Goal: Task Accomplishment & Management: Use online tool/utility

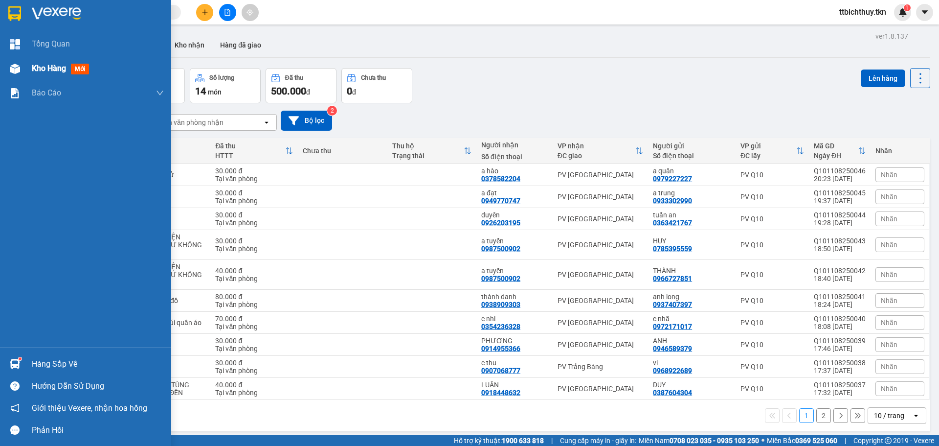
click at [18, 63] on div at bounding box center [14, 68] width 17 height 17
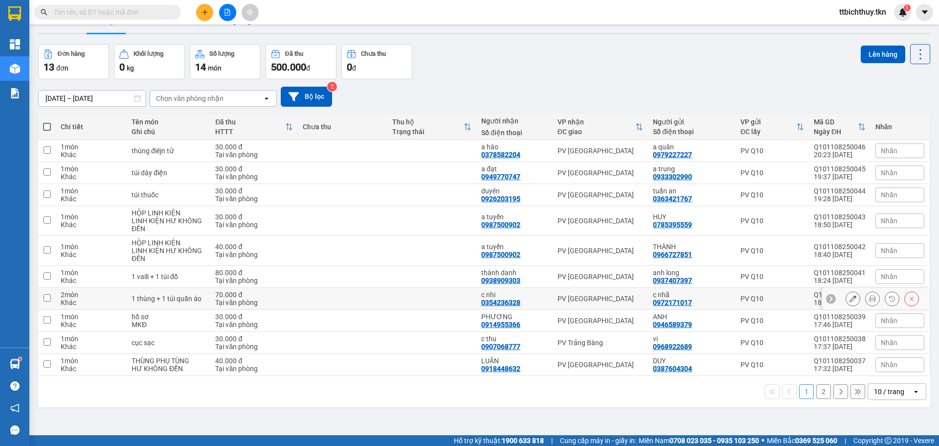
scroll to position [45, 0]
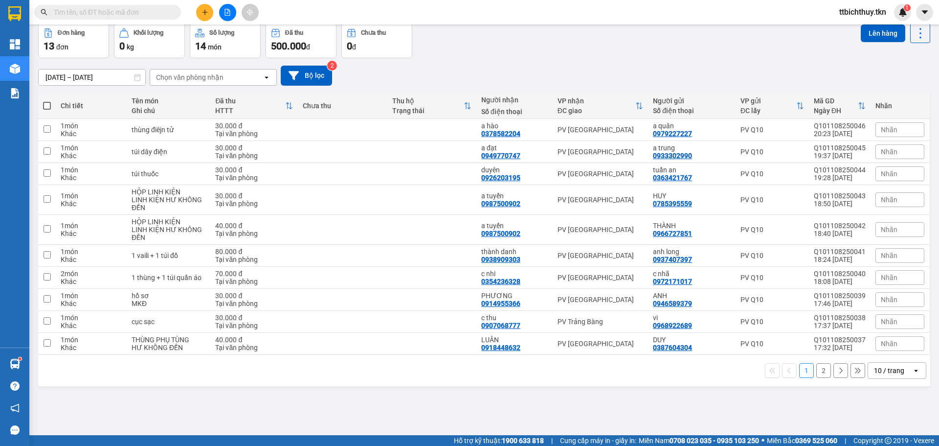
click at [817, 369] on button "2" at bounding box center [824, 370] width 15 height 15
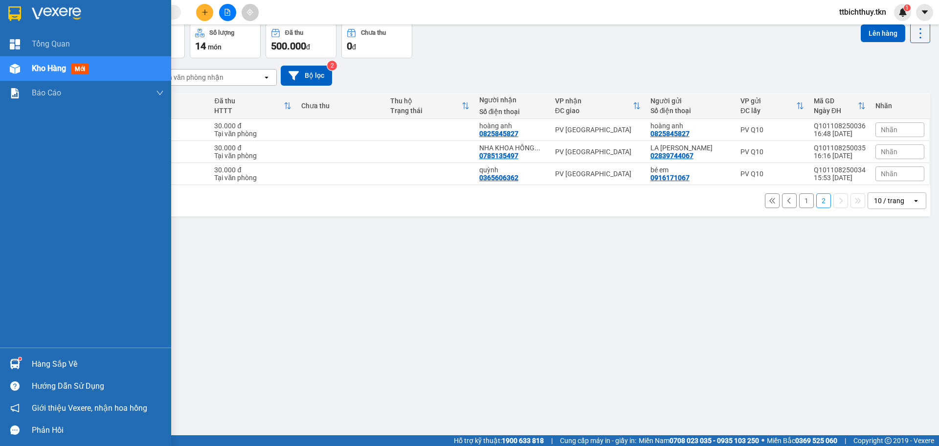
click at [20, 365] on div at bounding box center [14, 363] width 17 height 17
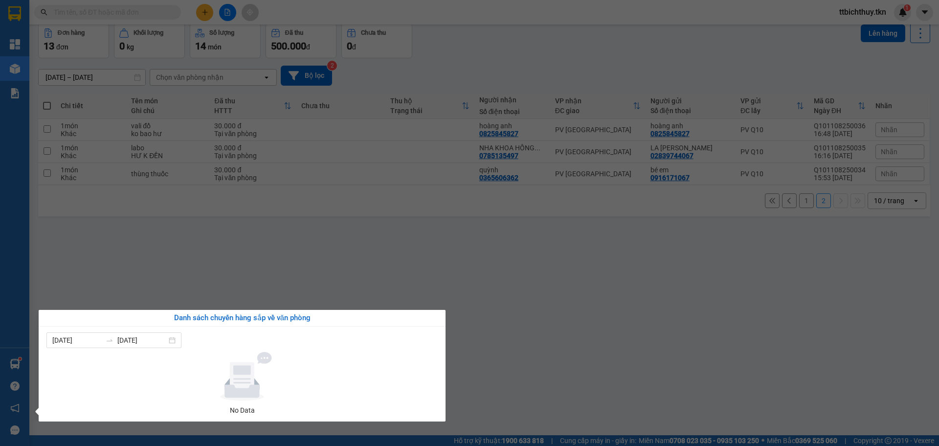
click at [606, 276] on section "Kết quả tìm kiếm ( 0 ) Bộ lọc No Data ttbichthuy.tkn 1 Tổng Quan Kho hàng mới B…" at bounding box center [469, 223] width 939 height 446
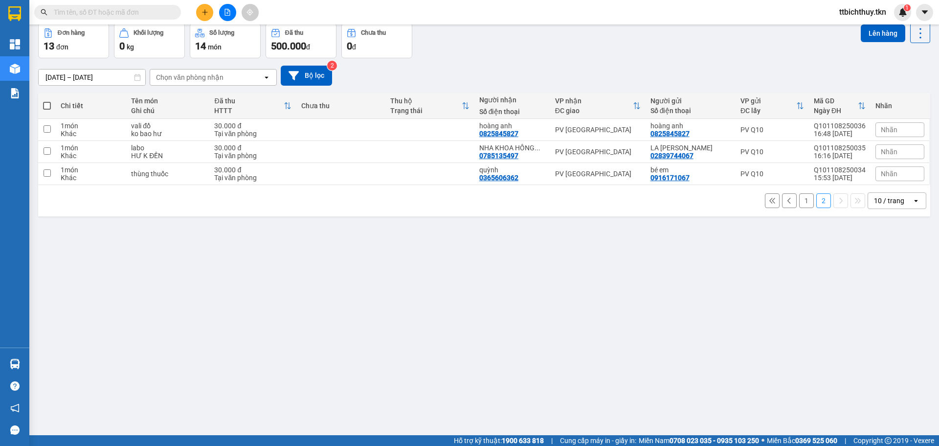
click at [802, 204] on button "1" at bounding box center [806, 200] width 15 height 15
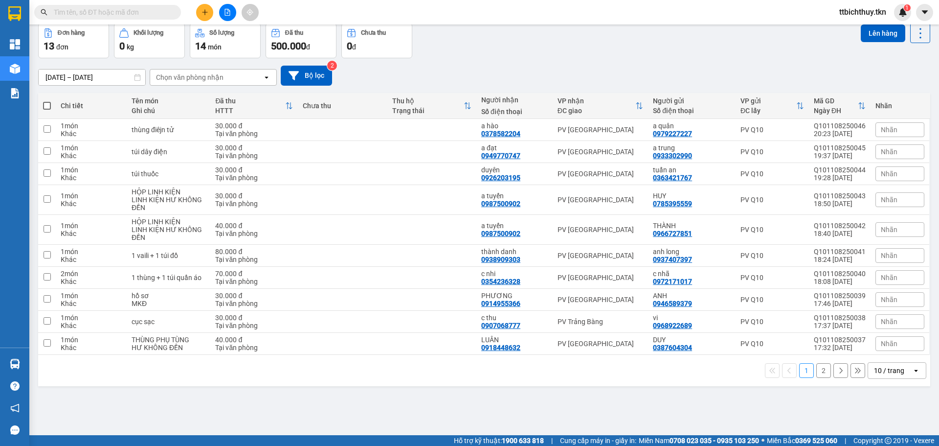
click at [840, 372] on icon at bounding box center [841, 370] width 3 height 6
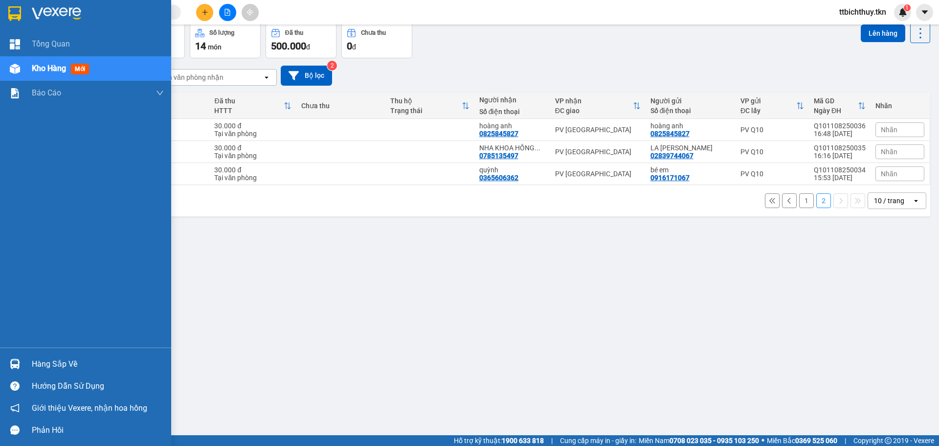
click at [24, 66] on div "Kho hàng mới" at bounding box center [85, 68] width 171 height 24
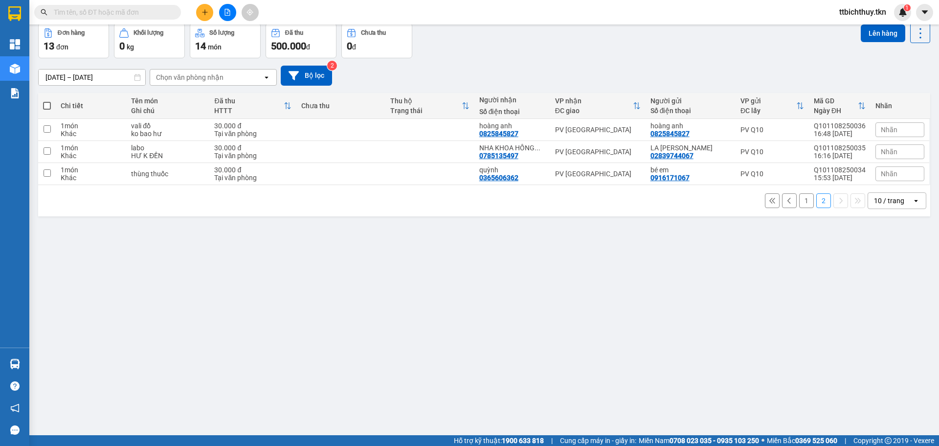
click at [427, 304] on div "ver 1.8.137 Đơn online Kho gửi Trên xe Kho nhận Hàng đã giao Đơn hàng 13 đơn Kh…" at bounding box center [484, 207] width 900 height 446
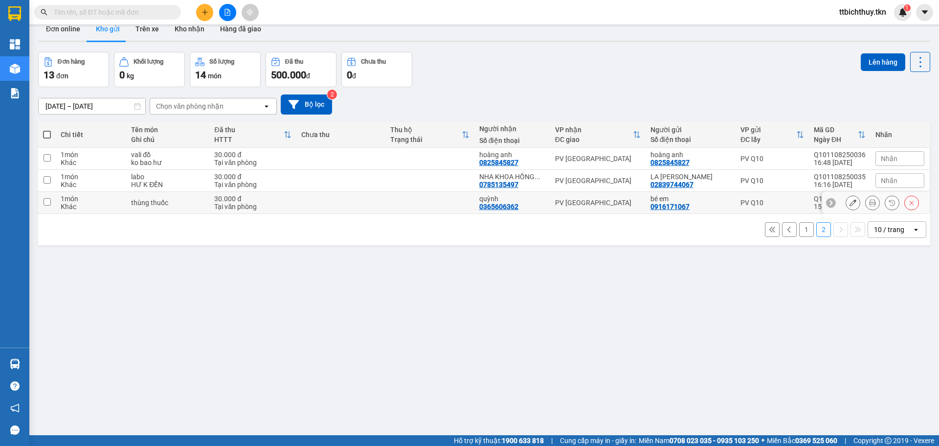
scroll to position [0, 0]
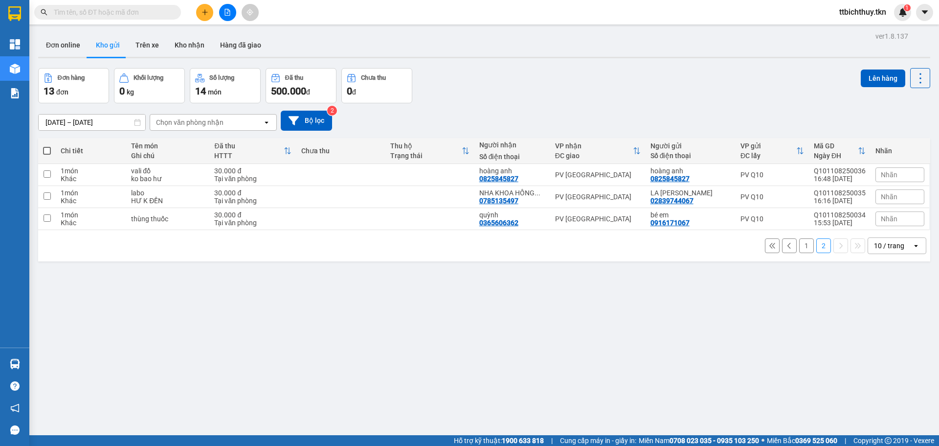
click at [782, 245] on button at bounding box center [789, 245] width 15 height 15
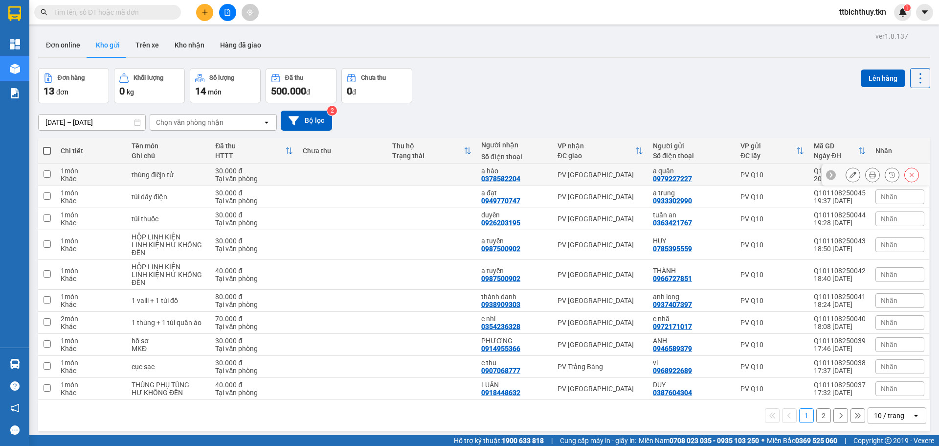
click at [797, 174] on div "PV Q10" at bounding box center [773, 175] width 64 height 8
checkbox input "true"
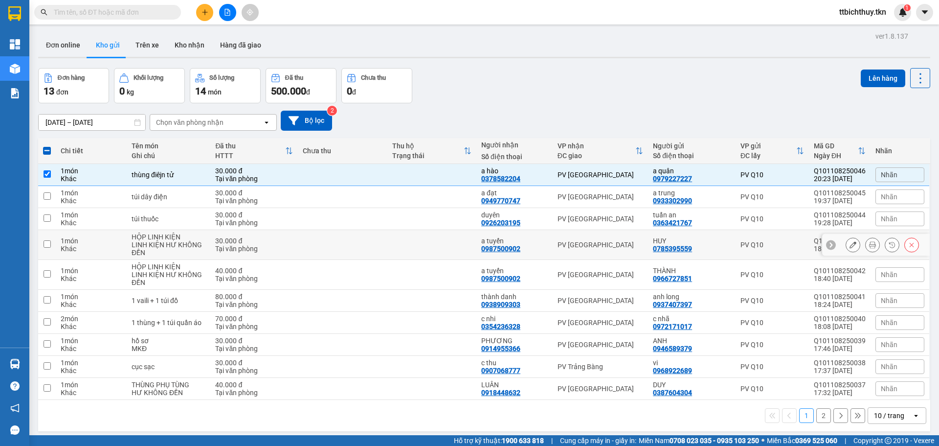
click at [764, 243] on div "PV Q10" at bounding box center [773, 245] width 64 height 8
checkbox input "true"
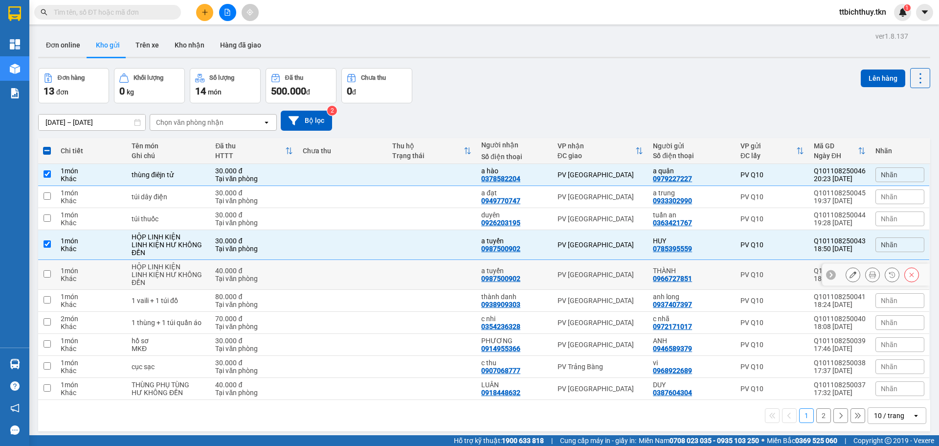
click at [776, 274] on div "PV Q10" at bounding box center [773, 275] width 64 height 8
checkbox input "true"
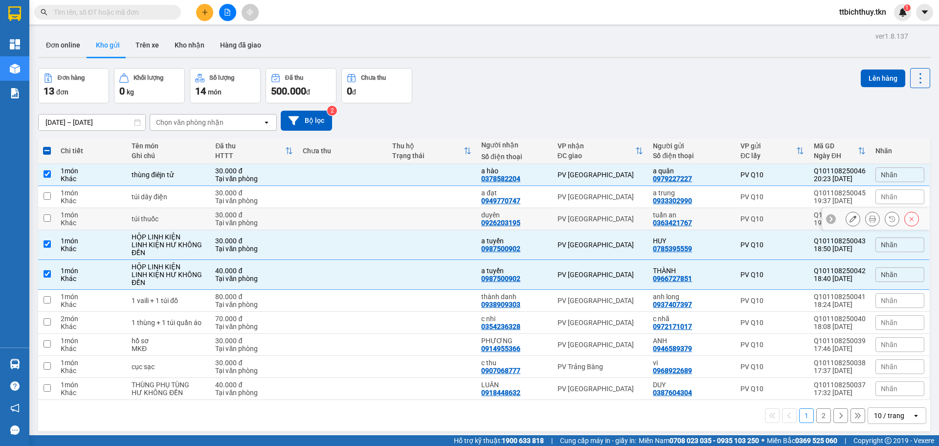
click at [706, 220] on div "tuấn an 0363421767" at bounding box center [692, 219] width 78 height 16
checkbox input "true"
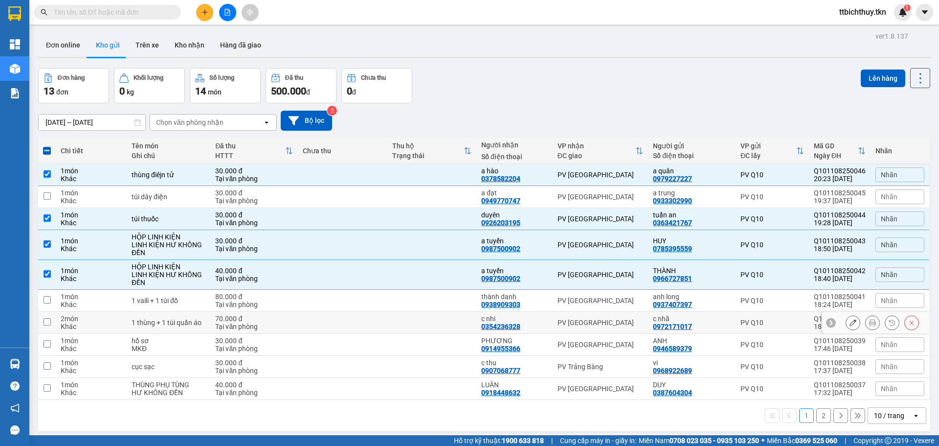
click at [724, 324] on div "c nhã 0972171017" at bounding box center [692, 323] width 78 height 16
checkbox input "true"
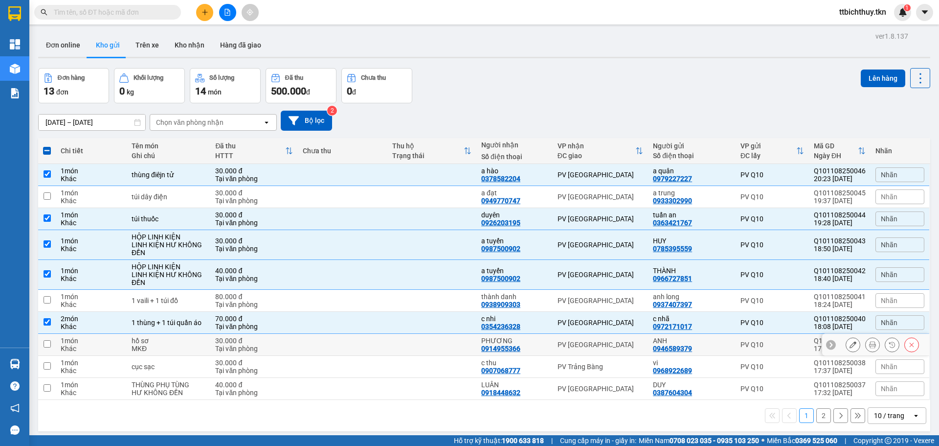
click at [719, 346] on div "ANH 0946589379" at bounding box center [692, 345] width 78 height 16
checkbox input "true"
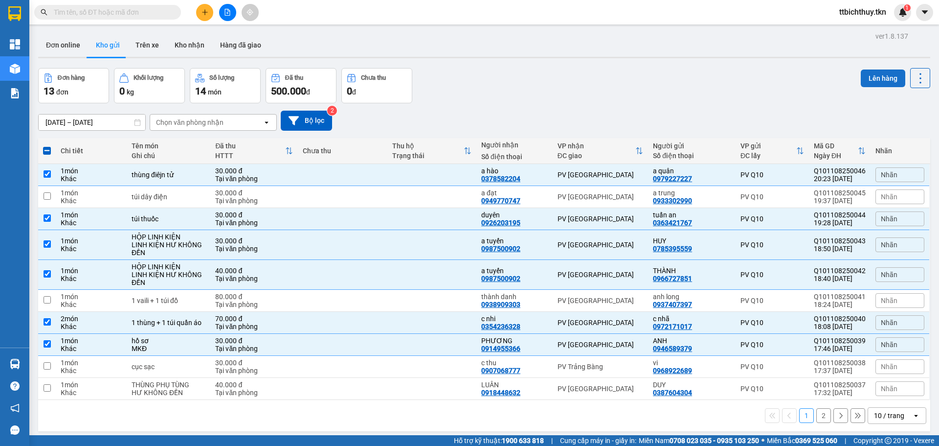
click at [890, 75] on button "Lên hàng" at bounding box center [883, 78] width 45 height 18
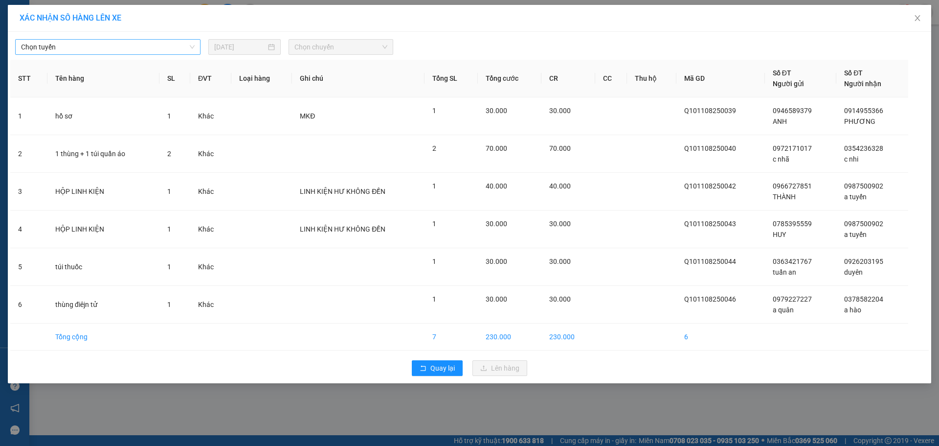
click at [115, 43] on span "Chọn tuyến" at bounding box center [108, 47] width 174 height 15
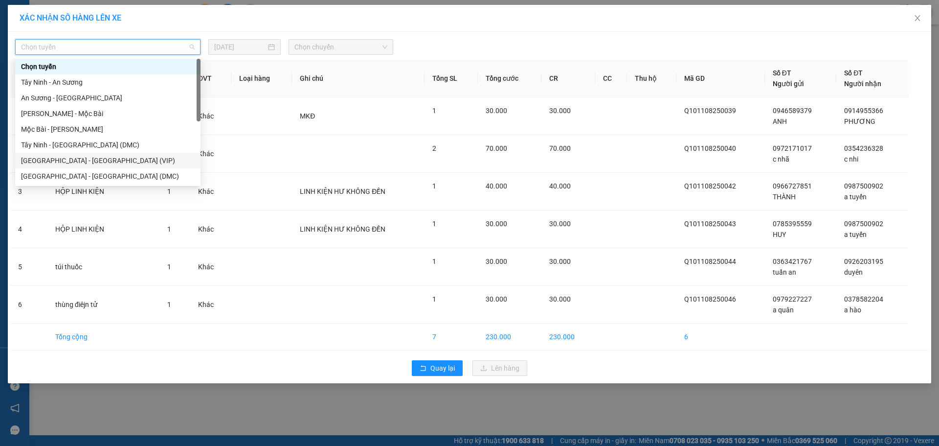
click at [58, 160] on div "[GEOGRAPHIC_DATA] - [GEOGRAPHIC_DATA] (VIP)" at bounding box center [108, 160] width 174 height 11
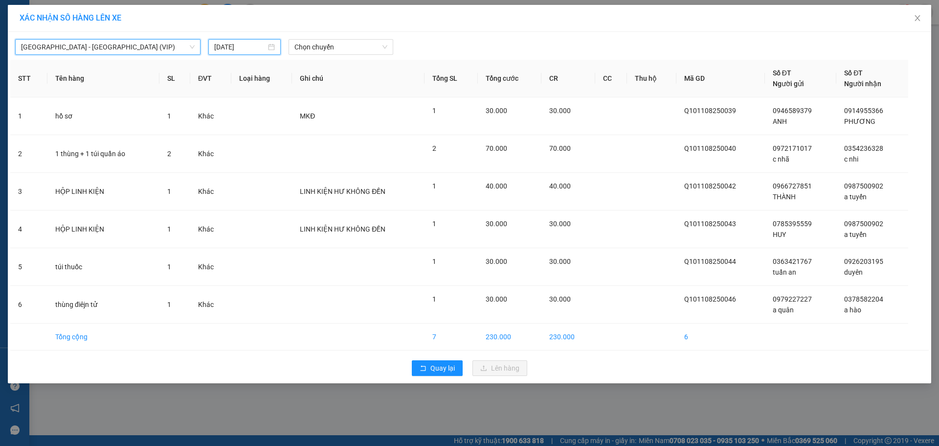
click at [232, 52] on input "[DATE]" at bounding box center [240, 47] width 52 height 11
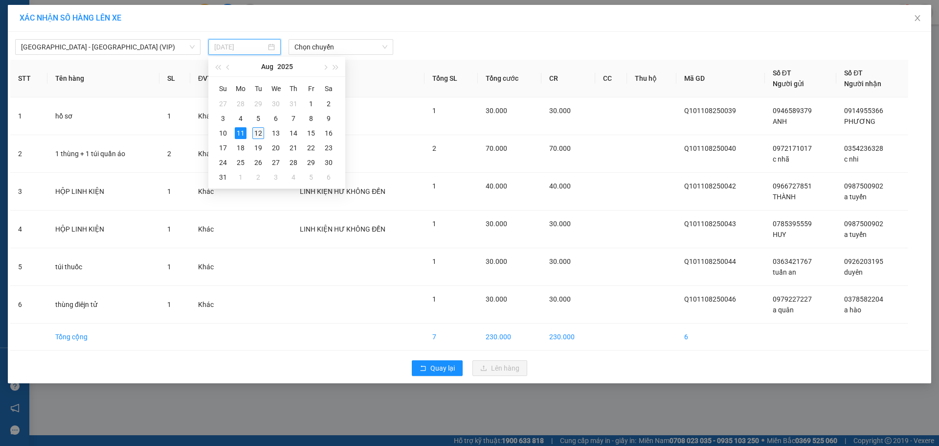
click at [261, 129] on div "12" at bounding box center [258, 133] width 12 height 12
type input "[DATE]"
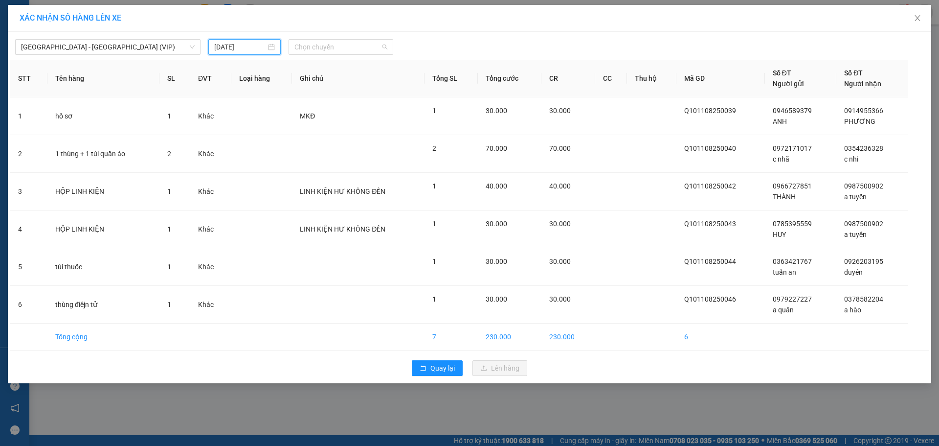
drag, startPoint x: 327, startPoint y: 46, endPoint x: 327, endPoint y: 81, distance: 35.7
click at [327, 48] on span "Chọn chuyến" at bounding box center [341, 47] width 93 height 15
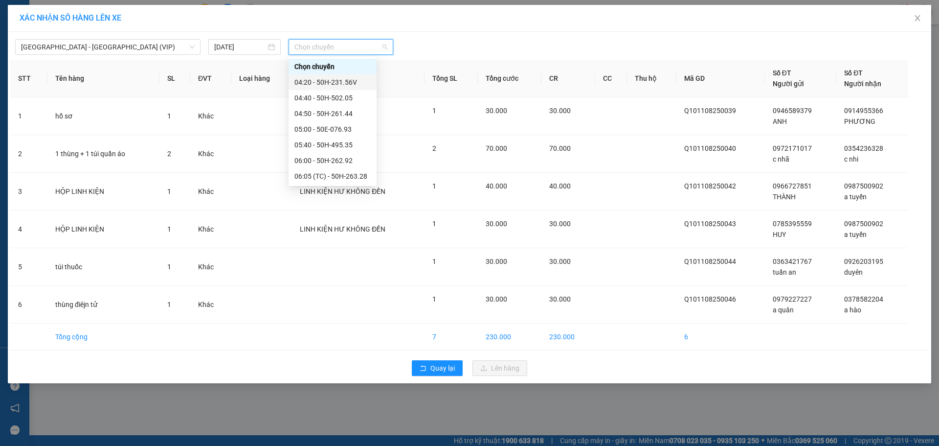
click at [332, 84] on div "04:20 - 50H-231.56V" at bounding box center [333, 82] width 76 height 11
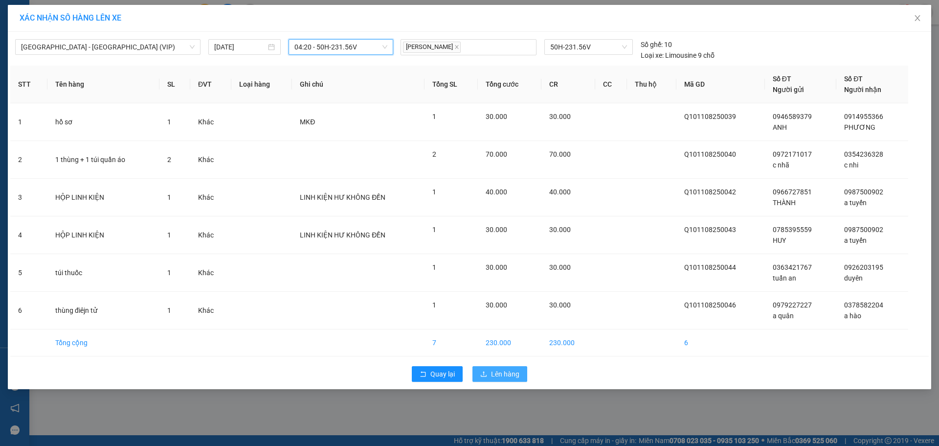
click at [504, 373] on span "Lên hàng" at bounding box center [505, 373] width 28 height 11
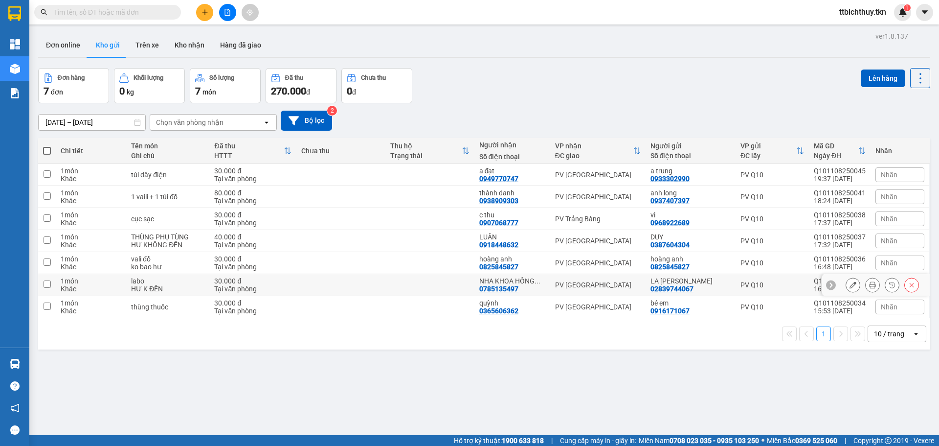
click at [796, 284] on div "PV Q10" at bounding box center [773, 285] width 64 height 8
checkbox input "true"
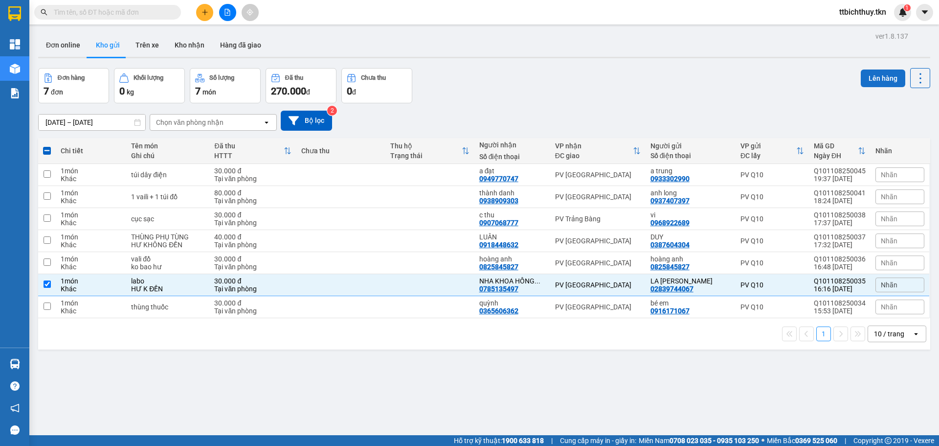
click at [866, 77] on button "Lên hàng" at bounding box center [883, 78] width 45 height 18
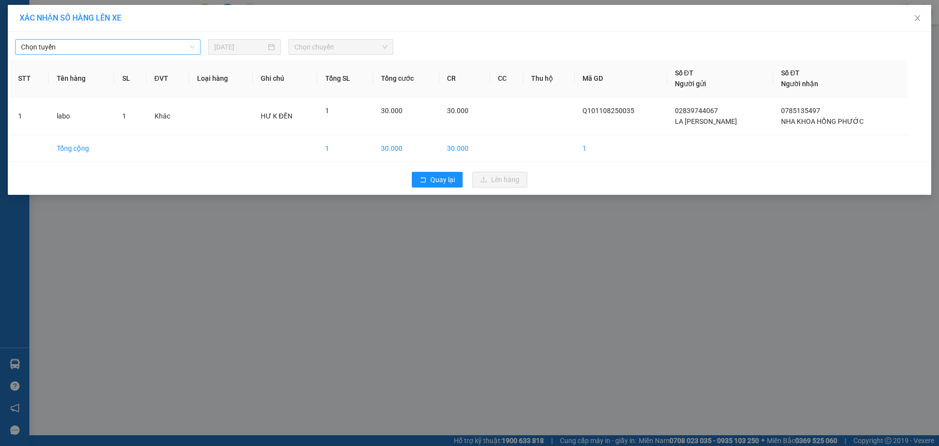
click at [71, 50] on span "Chọn tuyến" at bounding box center [108, 47] width 174 height 15
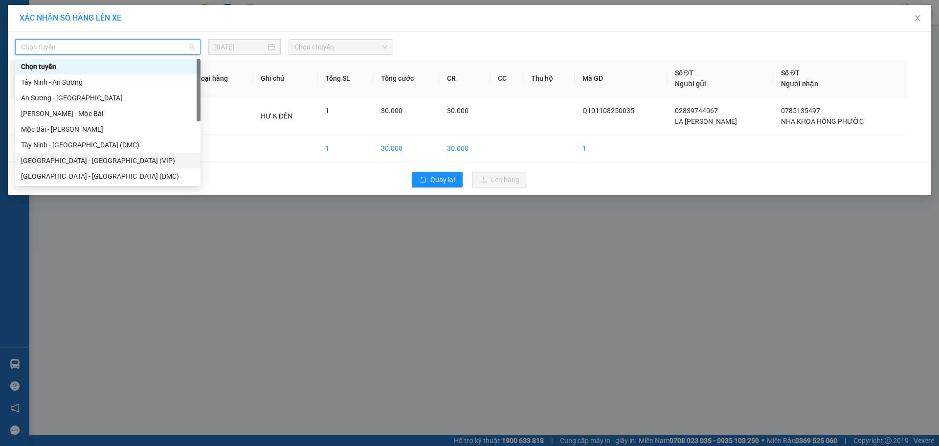
click at [61, 157] on div "[GEOGRAPHIC_DATA] - [GEOGRAPHIC_DATA] (VIP)" at bounding box center [108, 160] width 174 height 11
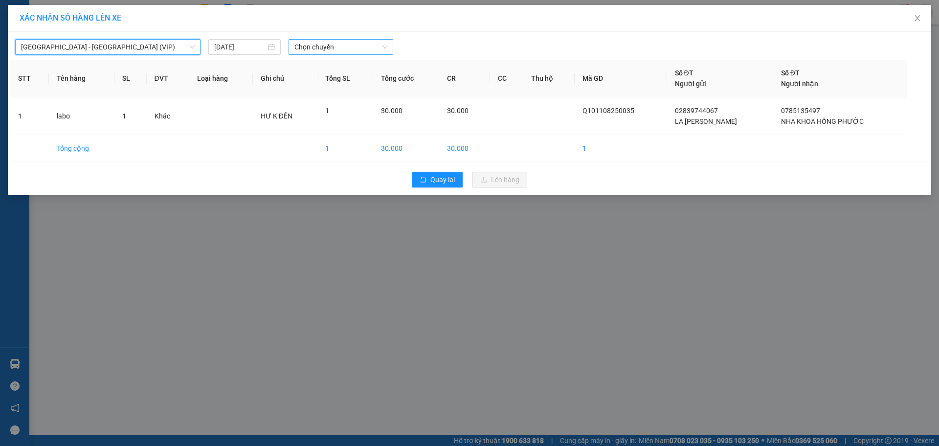
click at [304, 45] on span "Chọn chuyến" at bounding box center [341, 47] width 93 height 15
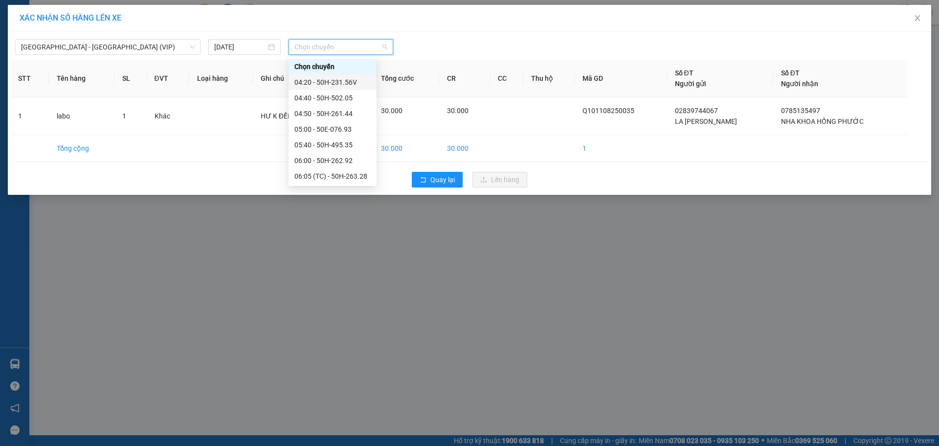
click at [334, 81] on div "04:20 - 50H-231.56V" at bounding box center [333, 82] width 76 height 11
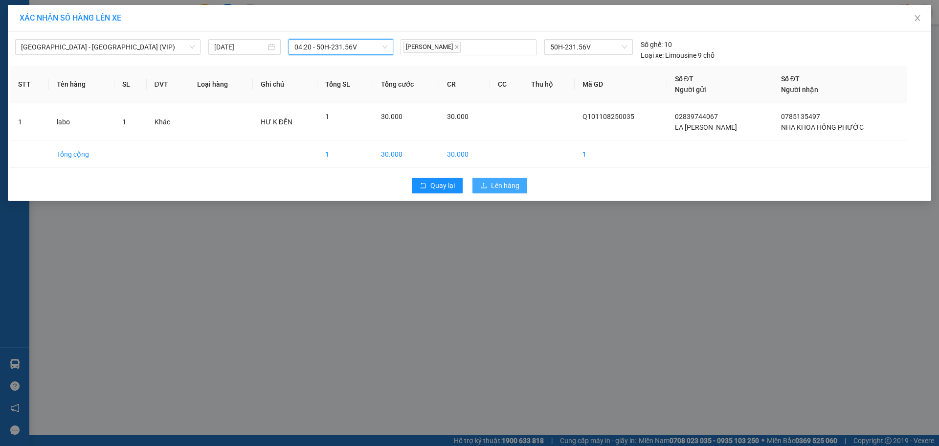
click at [493, 183] on span "Lên hàng" at bounding box center [505, 185] width 28 height 11
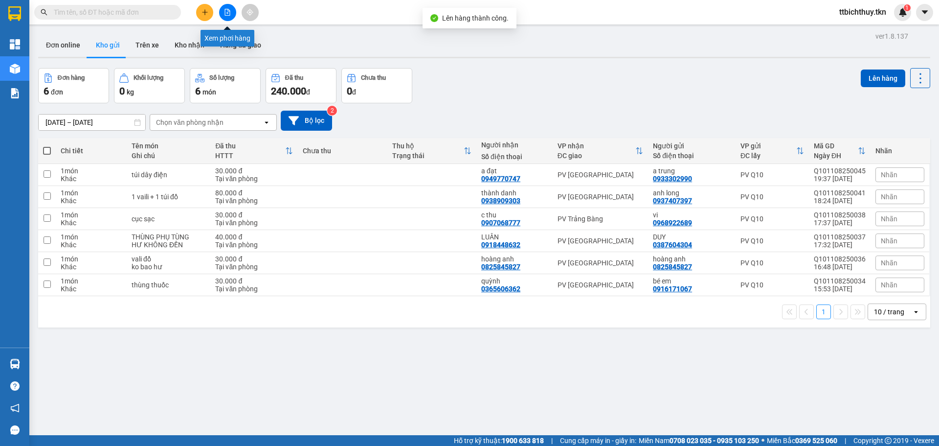
click at [225, 8] on button at bounding box center [227, 12] width 17 height 17
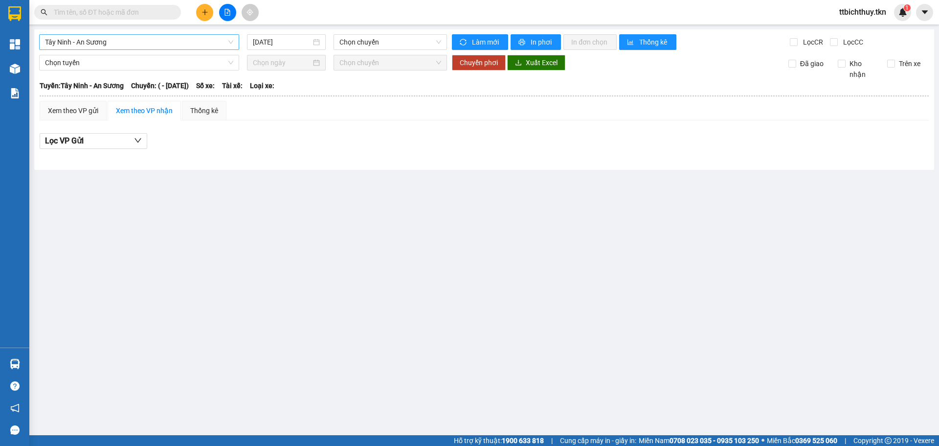
click at [144, 46] on span "Tây Ninh - An Sương" at bounding box center [139, 42] width 188 height 15
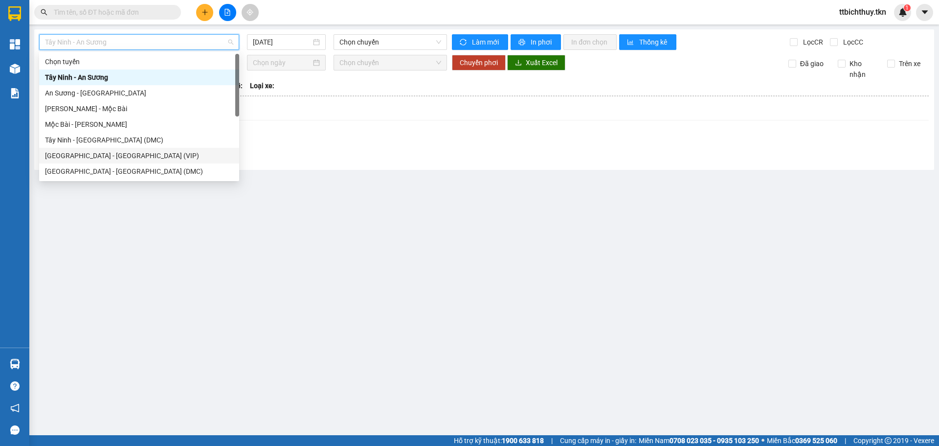
click at [75, 154] on div "[GEOGRAPHIC_DATA] - [GEOGRAPHIC_DATA] (VIP)" at bounding box center [139, 155] width 188 height 11
type input "[DATE]"
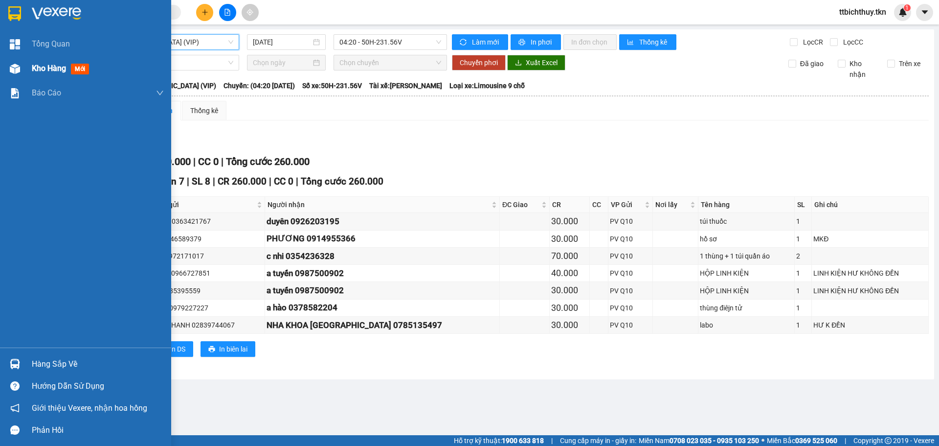
click at [17, 67] on img at bounding box center [15, 69] width 10 height 10
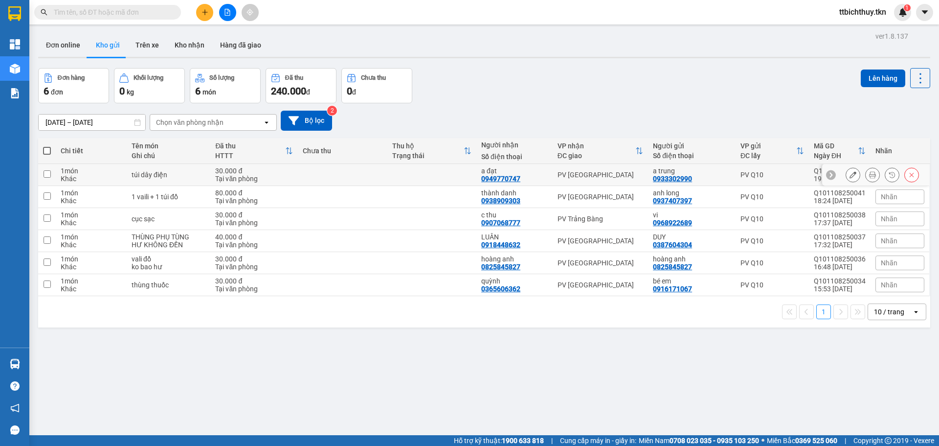
click at [602, 175] on div "PV [GEOGRAPHIC_DATA]" at bounding box center [601, 175] width 86 height 8
checkbox input "true"
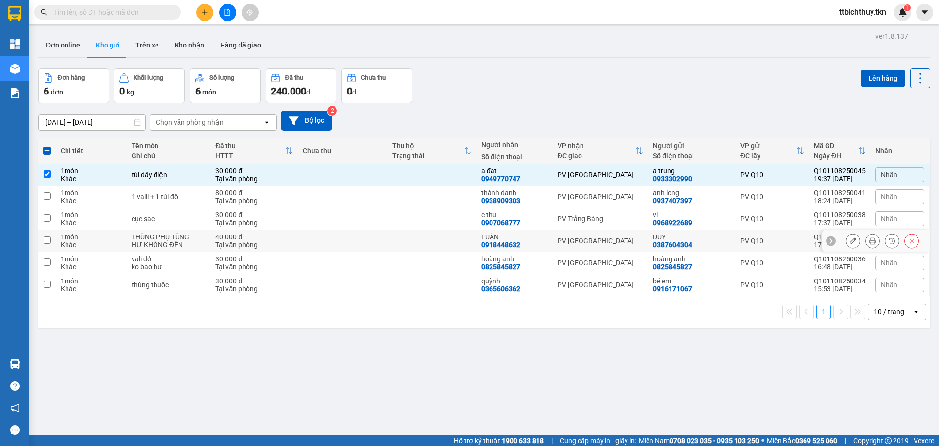
click at [614, 243] on div "PV [GEOGRAPHIC_DATA]" at bounding box center [601, 241] width 86 height 8
checkbox input "true"
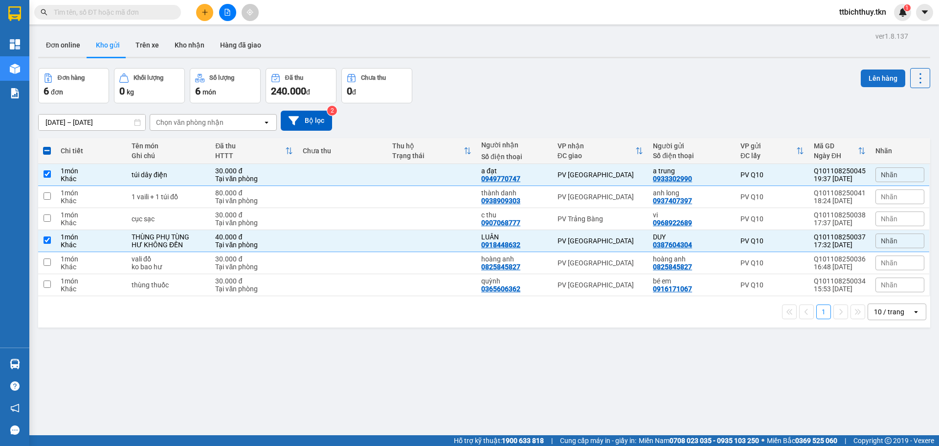
click at [885, 73] on button "Lên hàng" at bounding box center [883, 78] width 45 height 18
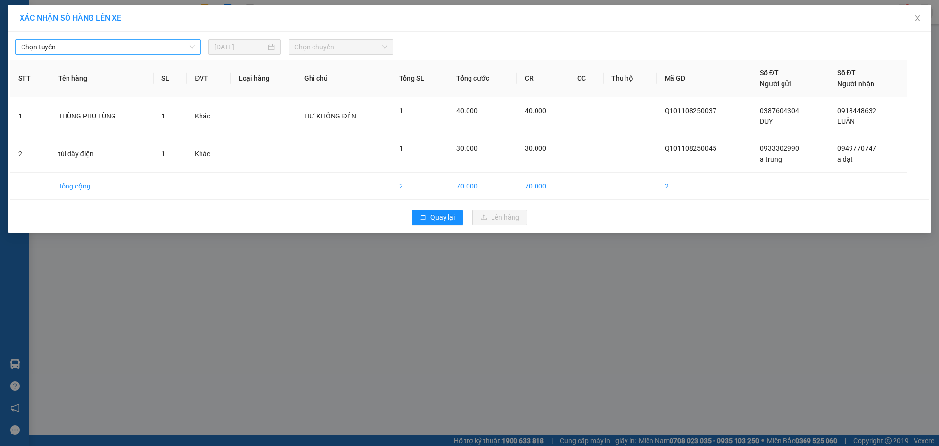
click at [94, 54] on span "Chọn tuyến" at bounding box center [108, 47] width 174 height 15
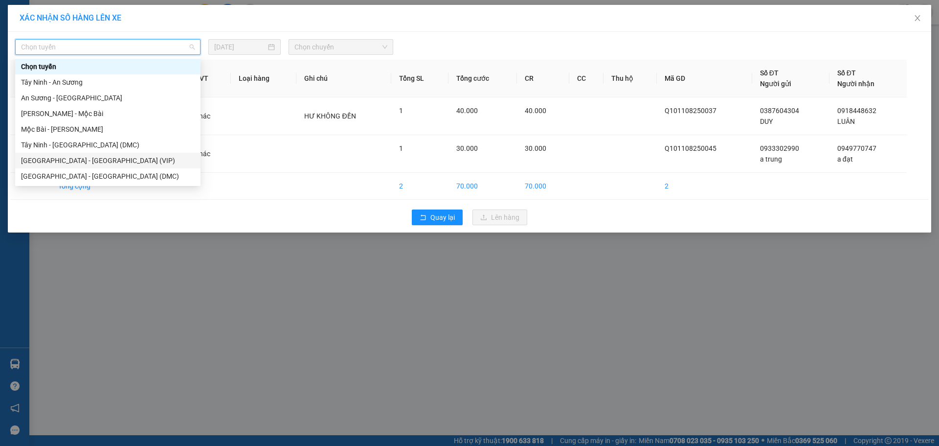
click at [57, 160] on div "[GEOGRAPHIC_DATA] - [GEOGRAPHIC_DATA] (VIP)" at bounding box center [108, 160] width 174 height 11
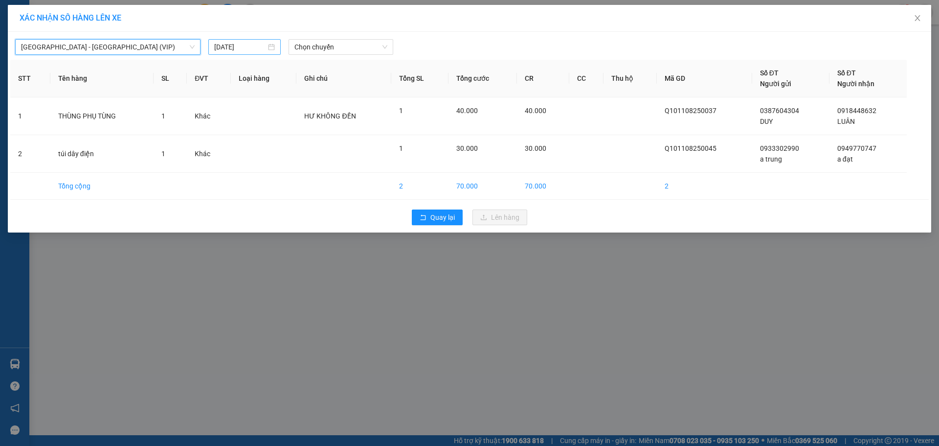
click at [252, 48] on input "[DATE]" at bounding box center [240, 47] width 52 height 11
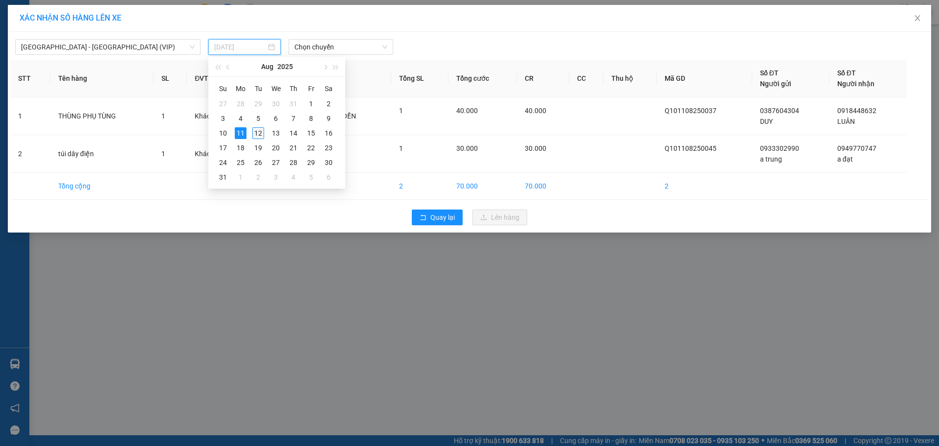
click at [260, 132] on div "12" at bounding box center [258, 133] width 12 height 12
type input "[DATE]"
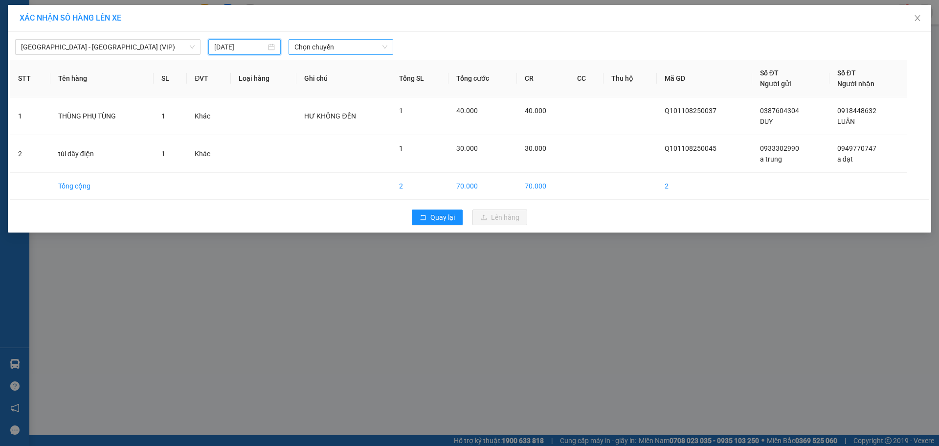
click at [314, 44] on span "Chọn chuyến" at bounding box center [341, 47] width 93 height 15
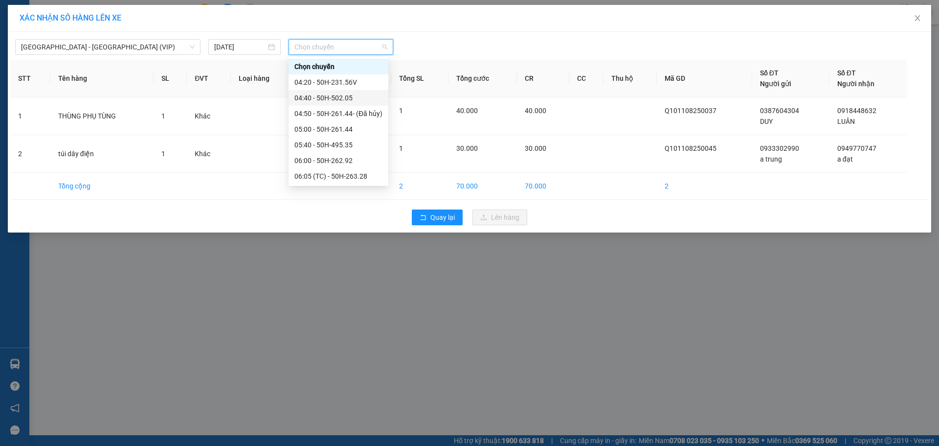
click at [350, 99] on div "04:40 - 50H-502.05" at bounding box center [339, 97] width 88 height 11
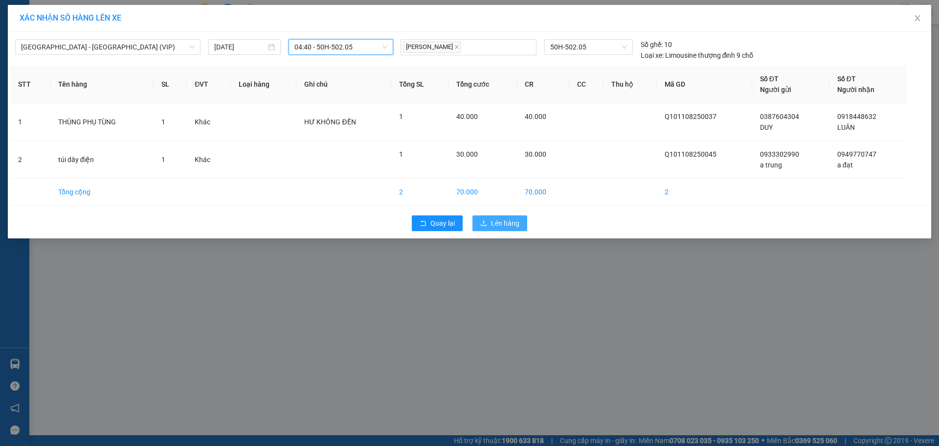
click at [498, 224] on span "Lên hàng" at bounding box center [505, 223] width 28 height 11
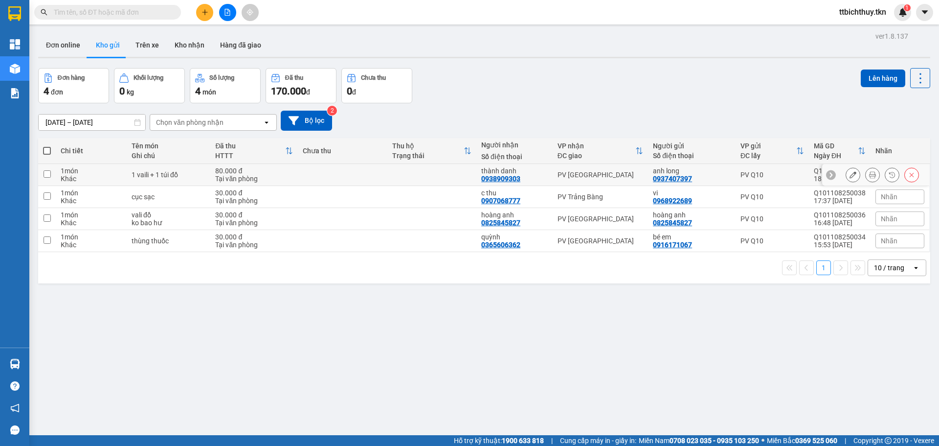
click at [187, 172] on div "1 vaili + 1 túi đồ" at bounding box center [169, 175] width 74 height 8
checkbox input "true"
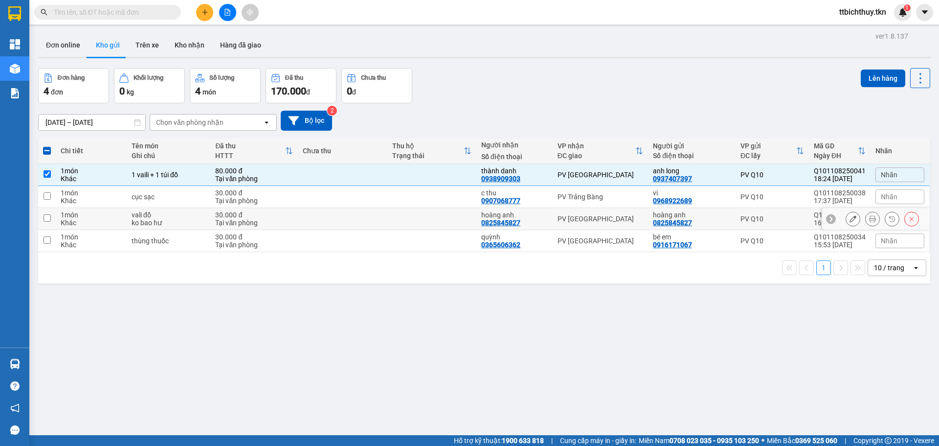
click at [189, 220] on div "ko bao hư" at bounding box center [169, 223] width 74 height 8
checkbox input "true"
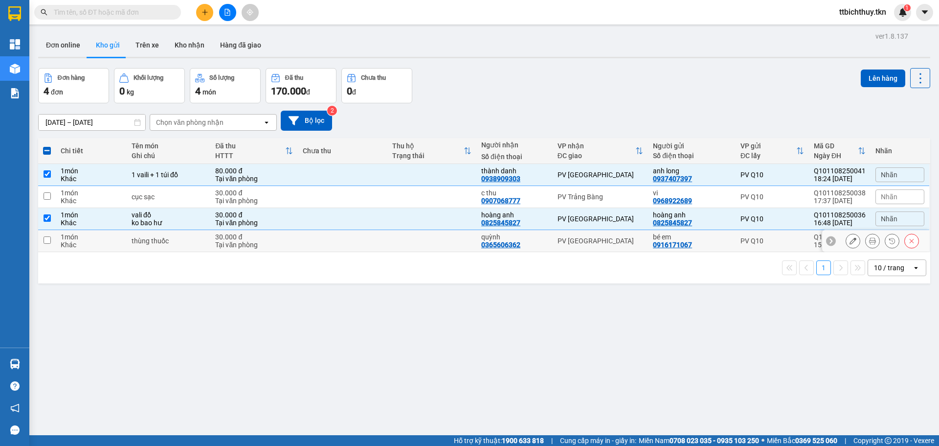
click at [197, 239] on div "thùng thuốc" at bounding box center [169, 241] width 74 height 8
checkbox input "true"
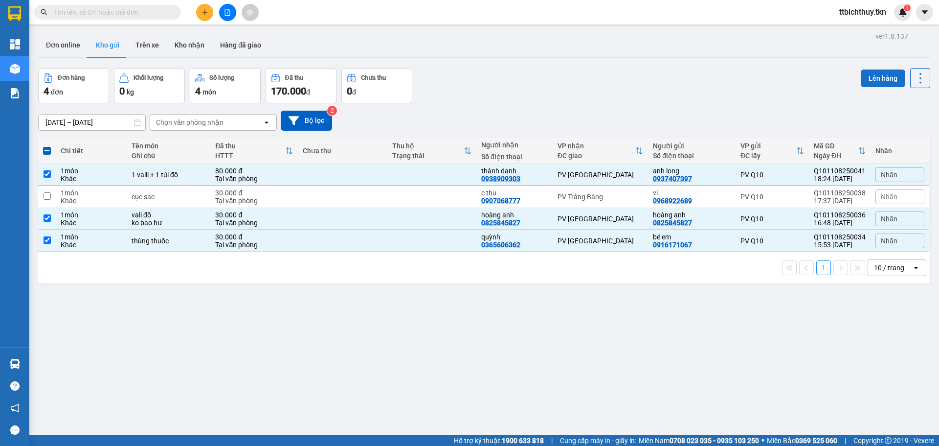
click at [869, 81] on button "Lên hàng" at bounding box center [883, 78] width 45 height 18
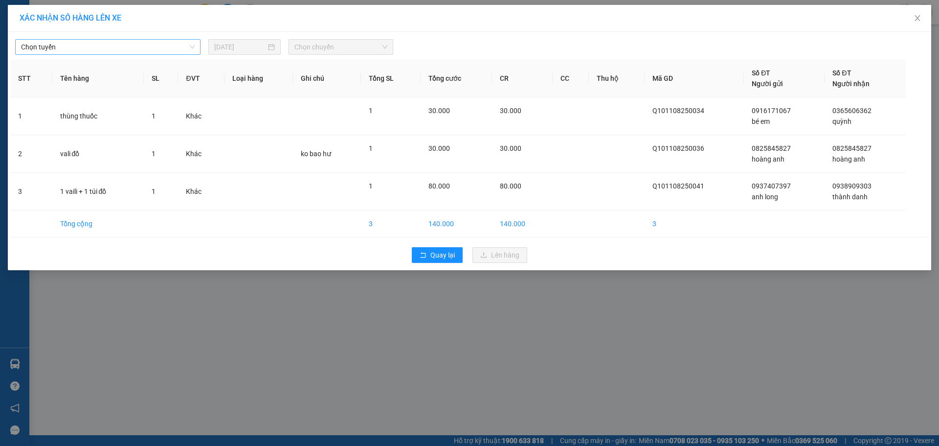
click at [158, 46] on span "Chọn tuyến" at bounding box center [108, 47] width 174 height 15
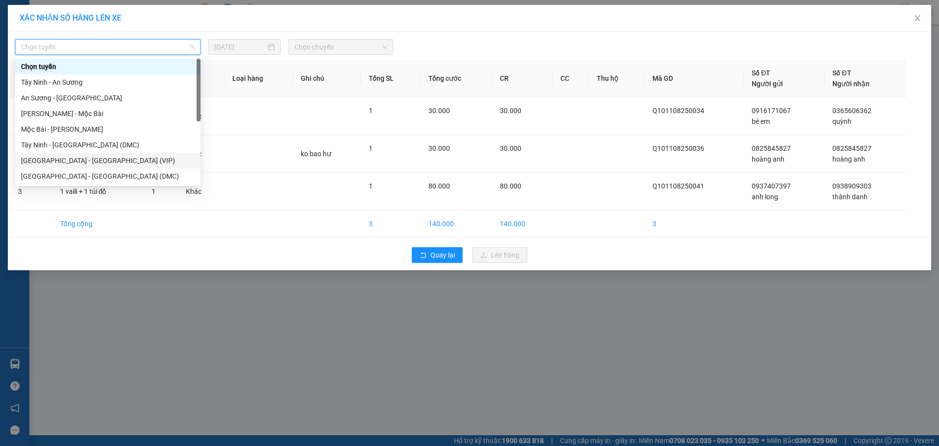
click at [79, 161] on div "[GEOGRAPHIC_DATA] - [GEOGRAPHIC_DATA] (VIP)" at bounding box center [108, 160] width 174 height 11
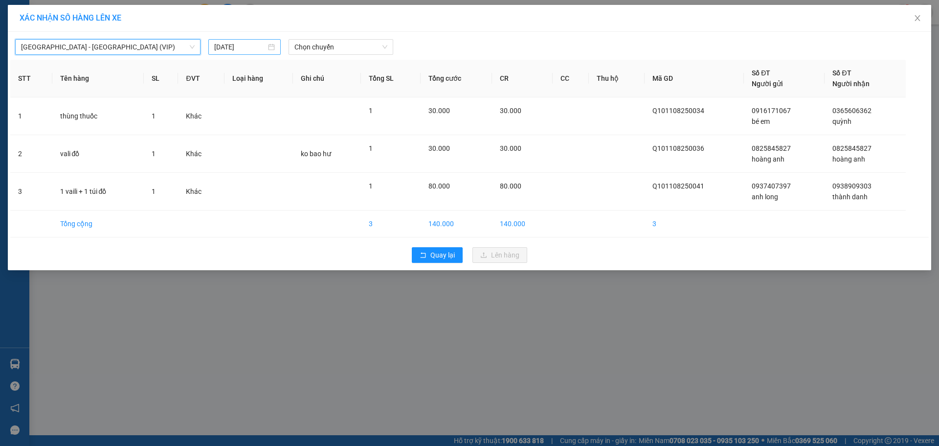
click at [247, 40] on div "[DATE]" at bounding box center [244, 47] width 72 height 16
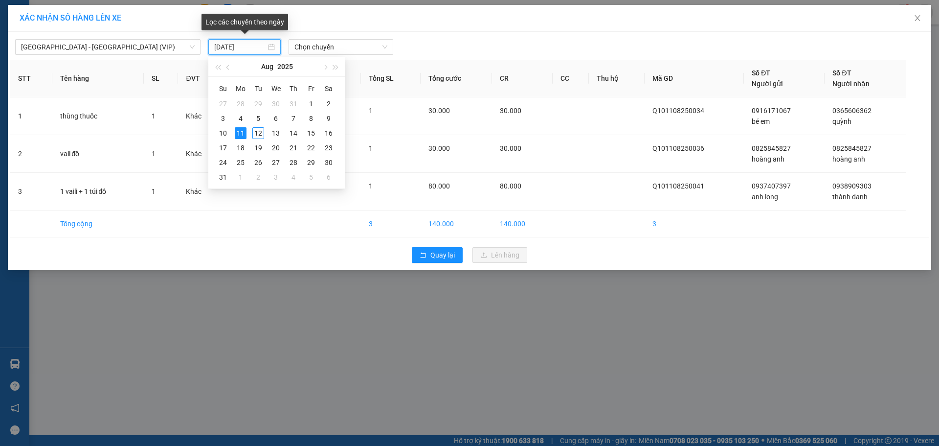
click at [242, 44] on input "[DATE]" at bounding box center [240, 47] width 52 height 11
click at [256, 130] on div "12" at bounding box center [258, 133] width 12 height 12
type input "[DATE]"
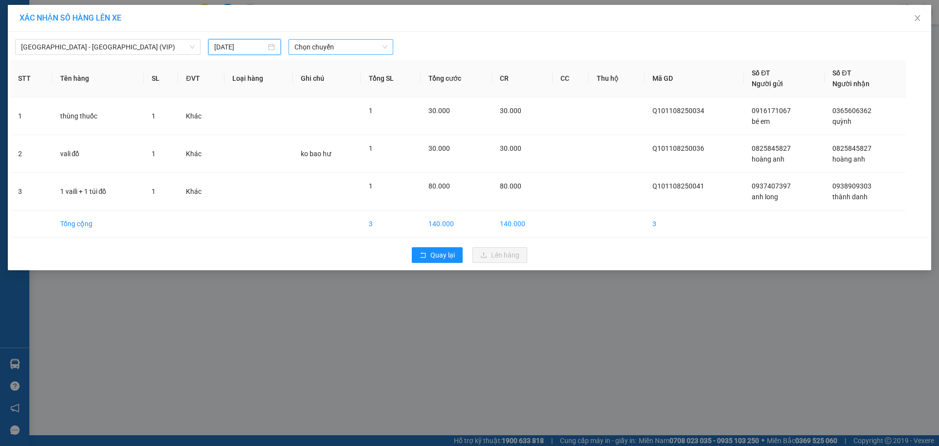
click at [341, 50] on span "Chọn chuyến" at bounding box center [341, 47] width 93 height 15
click at [173, 45] on span "[GEOGRAPHIC_DATA] - [GEOGRAPHIC_DATA] (VIP)" at bounding box center [108, 47] width 174 height 15
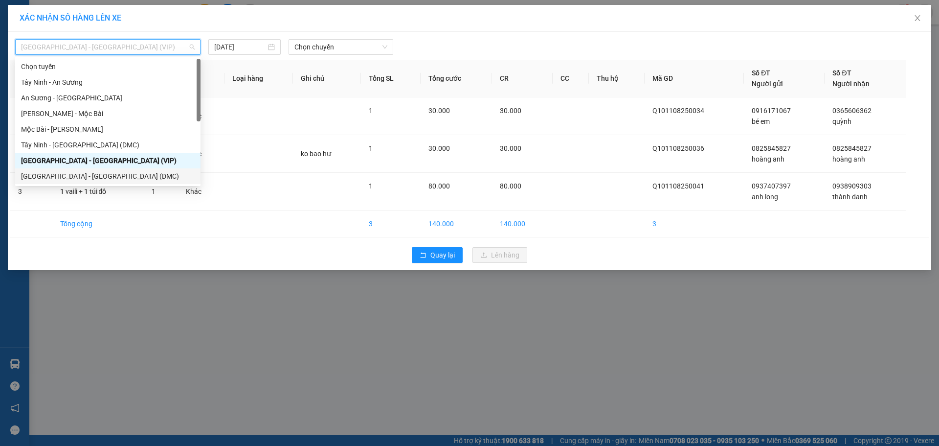
click at [67, 182] on div "[GEOGRAPHIC_DATA] - [GEOGRAPHIC_DATA] (DMC)" at bounding box center [107, 176] width 185 height 16
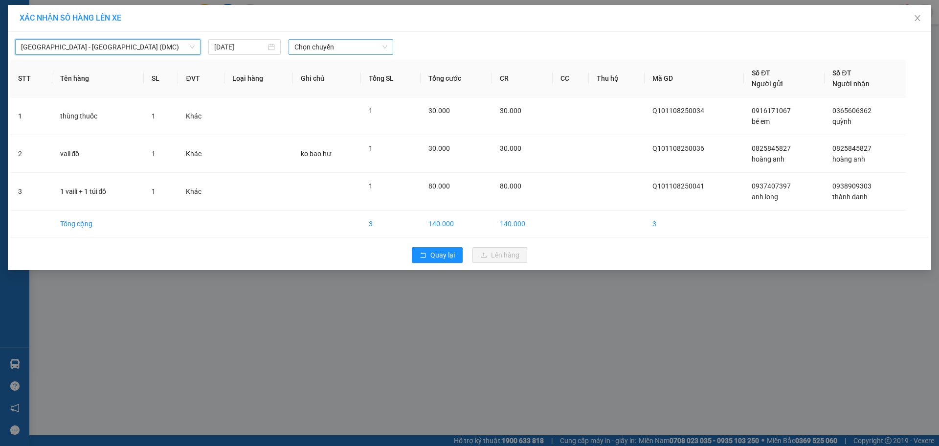
click at [320, 49] on span "Chọn chuyến" at bounding box center [341, 47] width 93 height 15
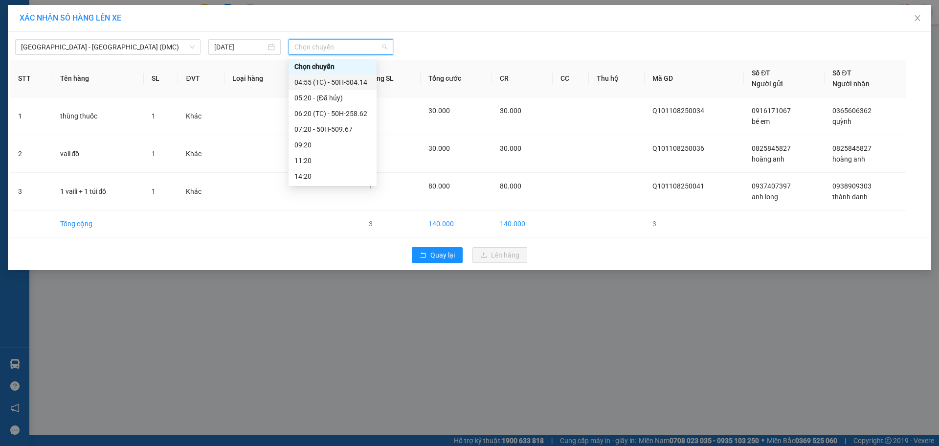
click at [345, 81] on div "04:55 (TC) - 50H-504.14" at bounding box center [333, 82] width 76 height 11
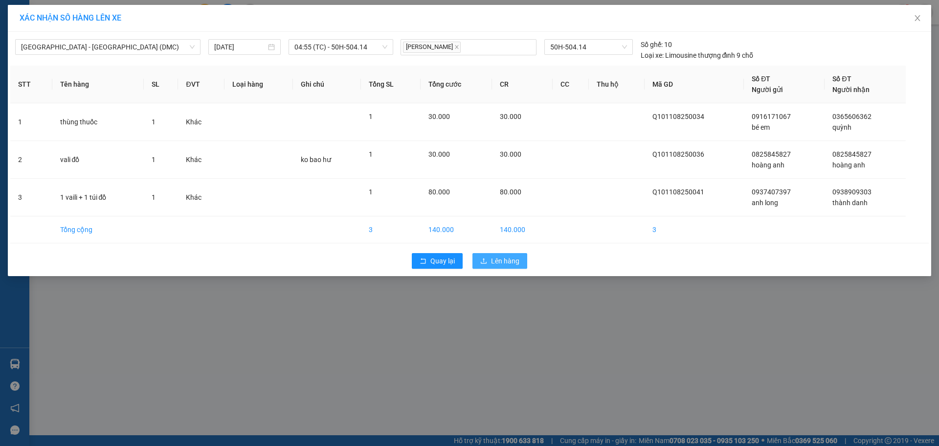
click at [504, 258] on span "Lên hàng" at bounding box center [505, 260] width 28 height 11
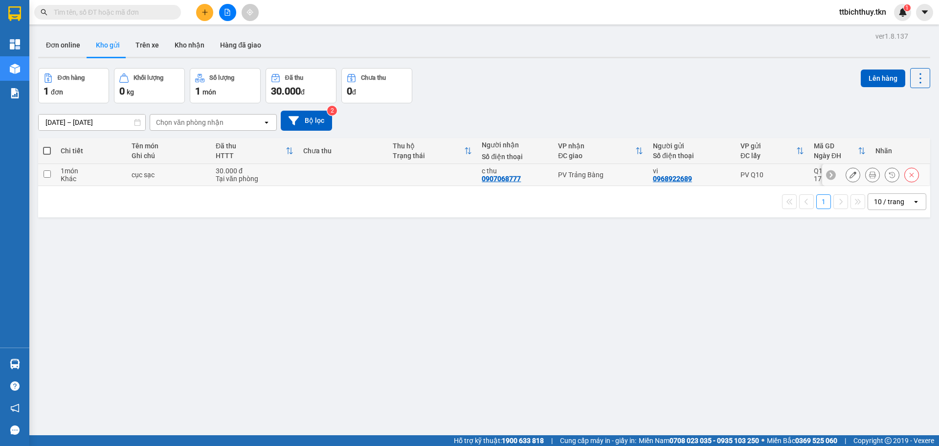
click at [521, 179] on div "c thu 0907068777" at bounding box center [515, 175] width 67 height 16
checkbox input "true"
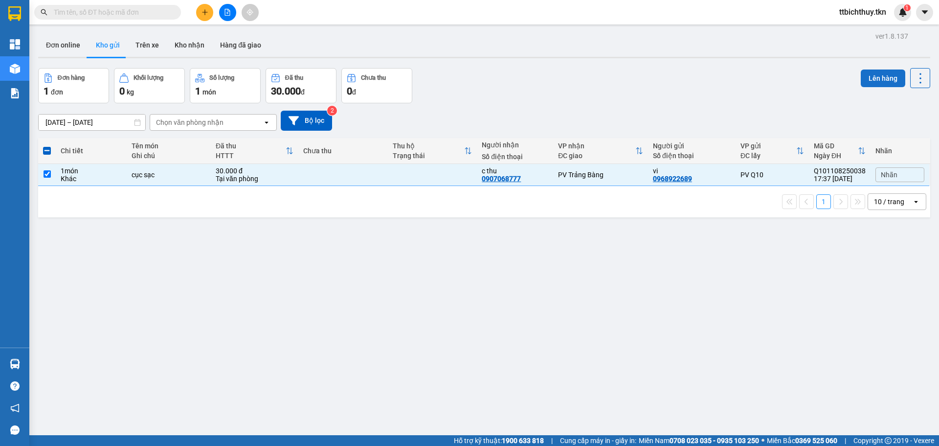
click at [884, 83] on button "Lên hàng" at bounding box center [883, 78] width 45 height 18
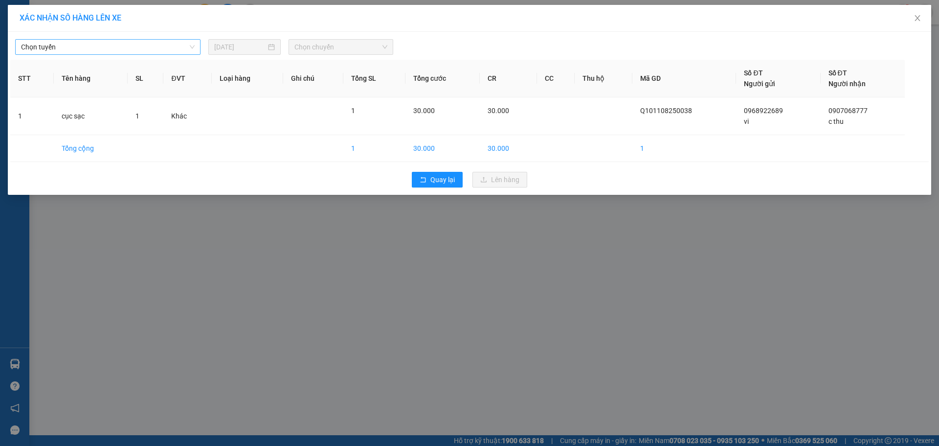
click at [133, 49] on span "Chọn tuyến" at bounding box center [108, 47] width 174 height 15
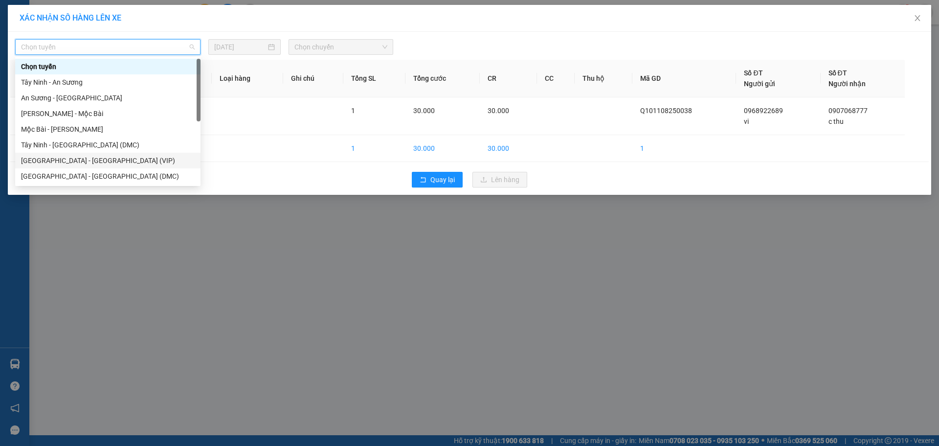
click at [60, 159] on div "[GEOGRAPHIC_DATA] - [GEOGRAPHIC_DATA] (VIP)" at bounding box center [108, 160] width 174 height 11
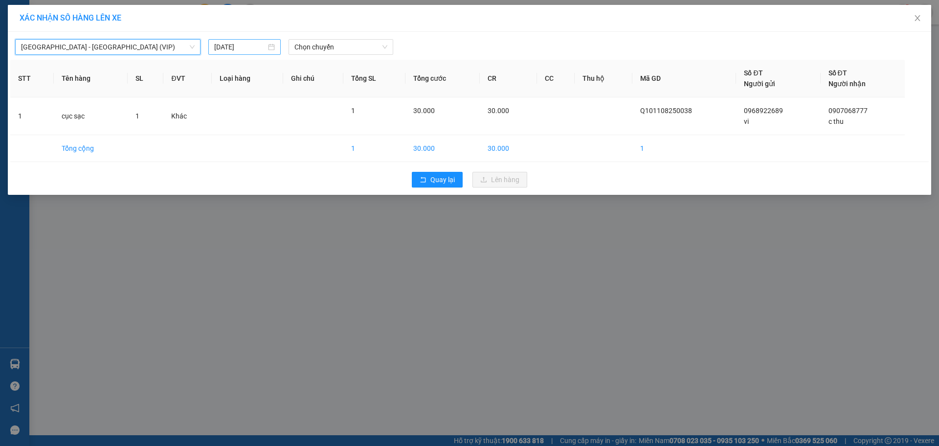
click at [253, 45] on input "[DATE]" at bounding box center [240, 47] width 52 height 11
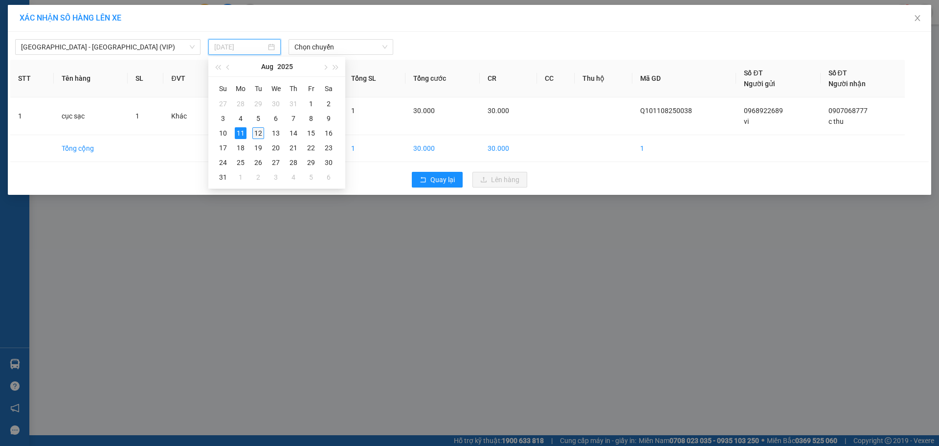
click at [260, 134] on div "12" at bounding box center [258, 133] width 12 height 12
type input "[DATE]"
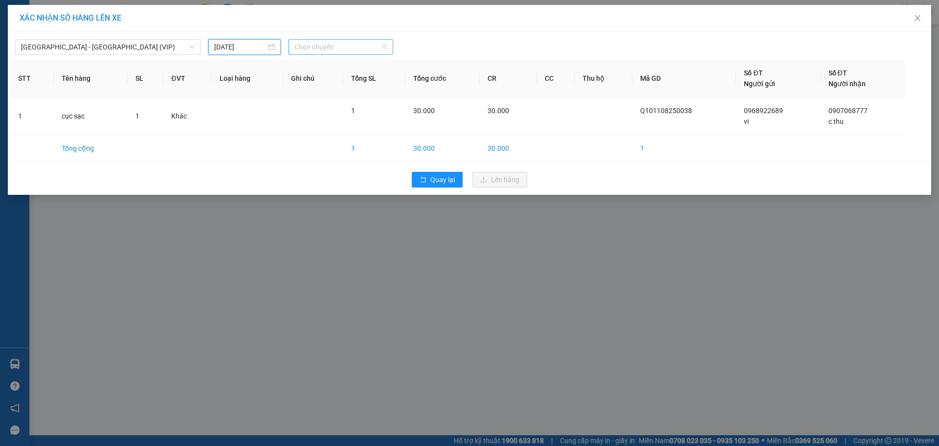
click at [321, 48] on span "Chọn chuyến" at bounding box center [341, 47] width 93 height 15
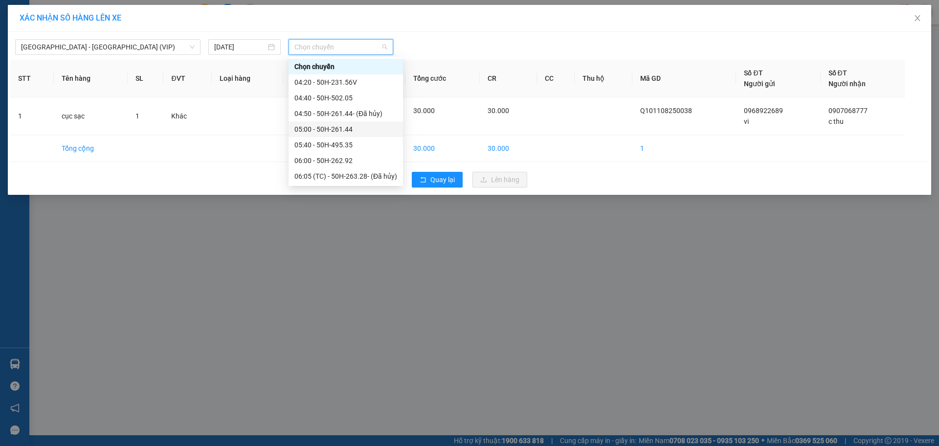
click at [331, 128] on div "05:00 - 50H-261.44" at bounding box center [346, 129] width 103 height 11
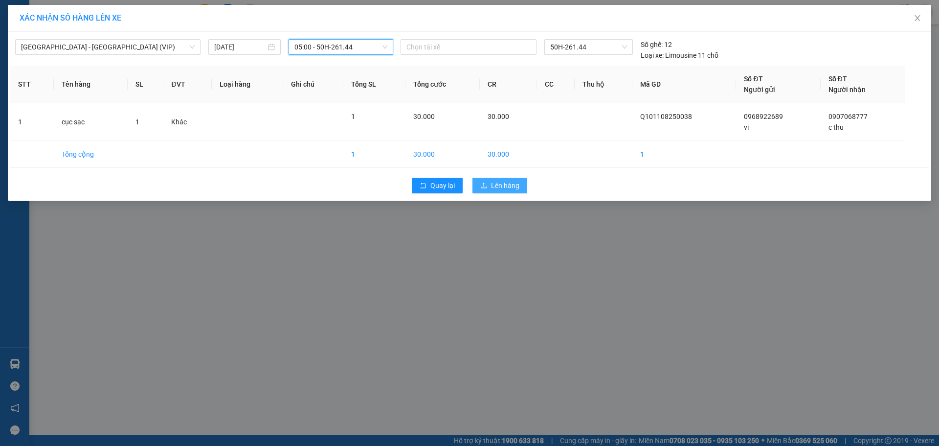
click at [511, 184] on span "Lên hàng" at bounding box center [505, 185] width 28 height 11
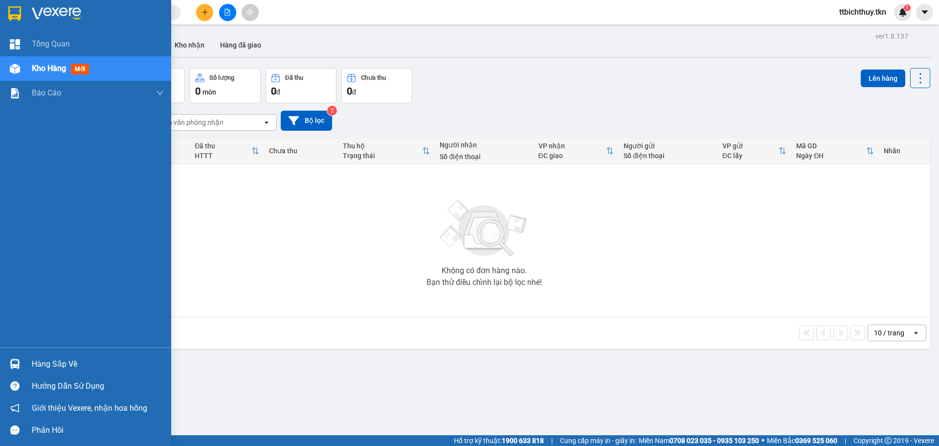
click at [35, 372] on div "Hàng sắp về" at bounding box center [85, 364] width 171 height 22
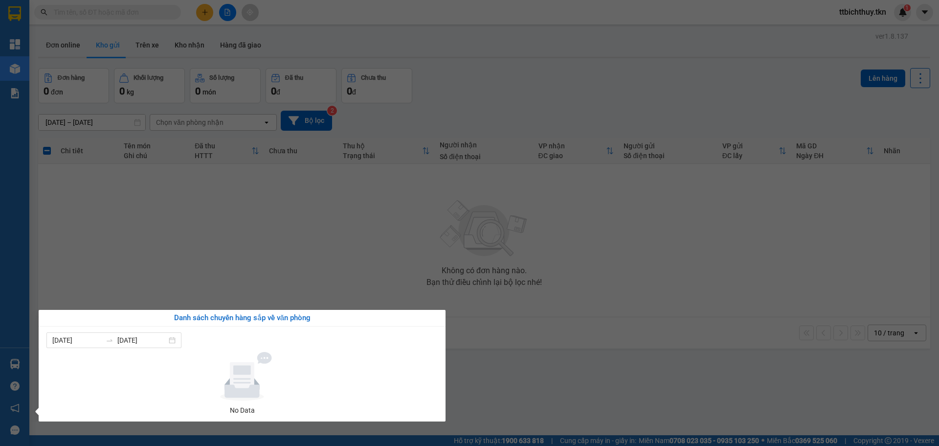
click at [570, 404] on section "Kết quả tìm kiếm ( 0 ) Bộ lọc No Data ttbichthuy.tkn 1 Tổng Quan Kho hàng mới B…" at bounding box center [469, 223] width 939 height 446
